Goal: Find specific page/section: Find specific page/section

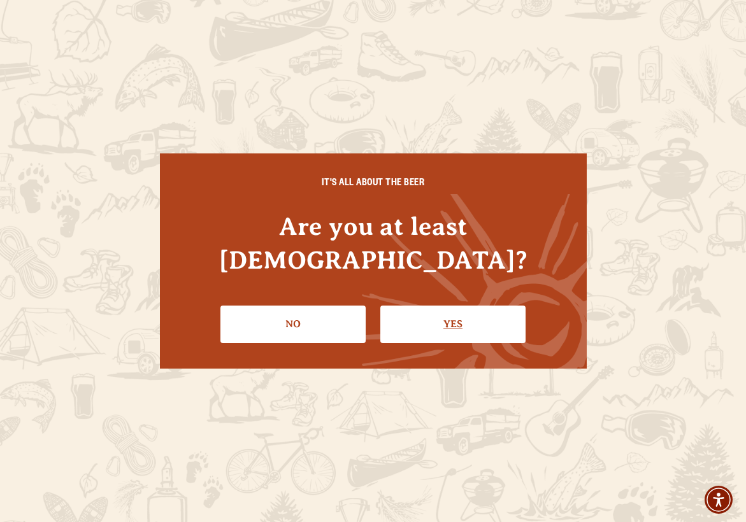
click at [428, 307] on link "Yes" at bounding box center [452, 324] width 145 height 37
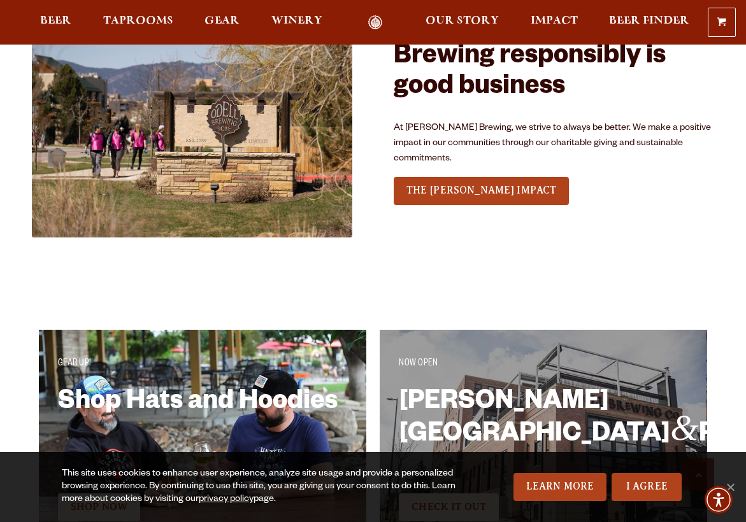
scroll to position [1507, 0]
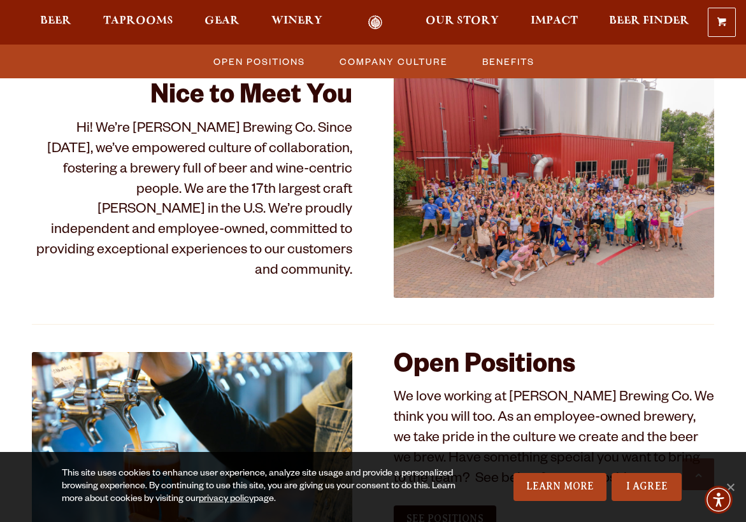
scroll to position [427, 0]
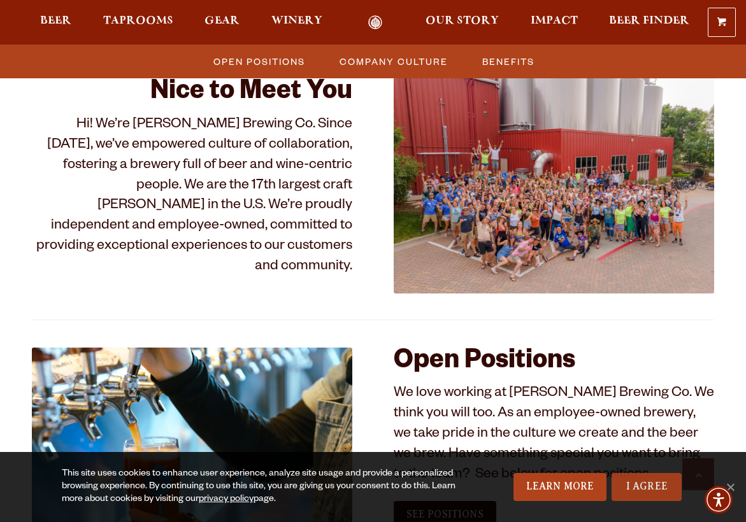
click at [649, 489] on link "I Agree" at bounding box center [646, 487] width 70 height 28
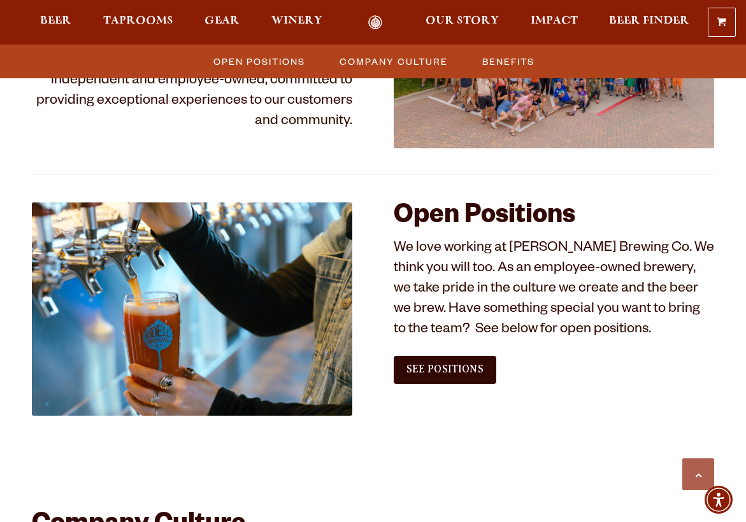
scroll to position [573, 0]
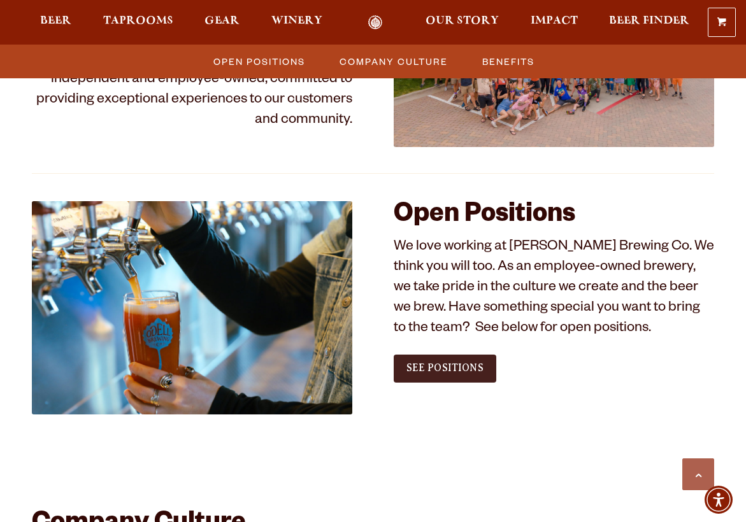
click at [441, 367] on span "See Positions" at bounding box center [444, 367] width 77 height 11
